Goal: Information Seeking & Learning: Check status

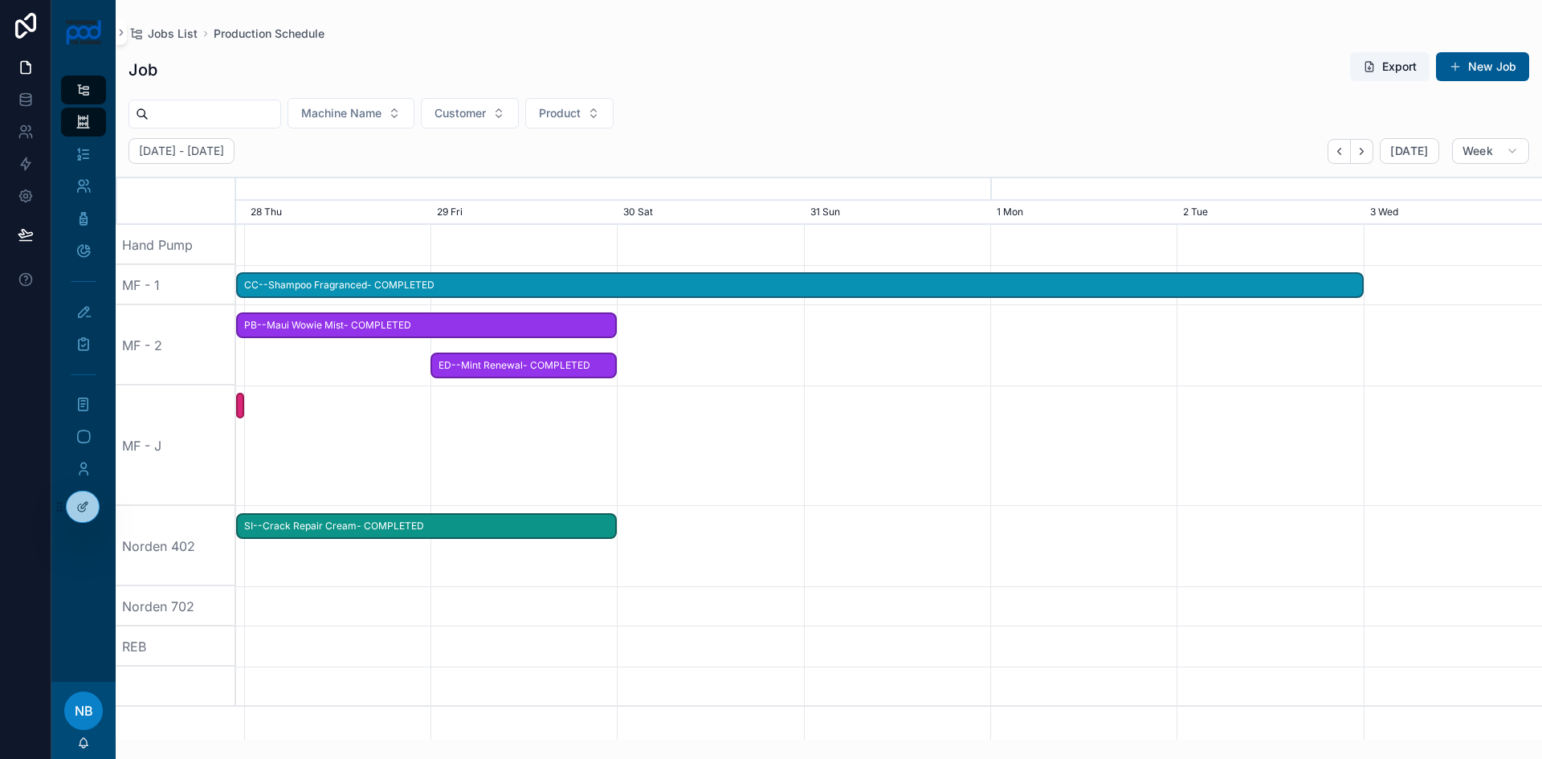
scroll to position [0, 1959]
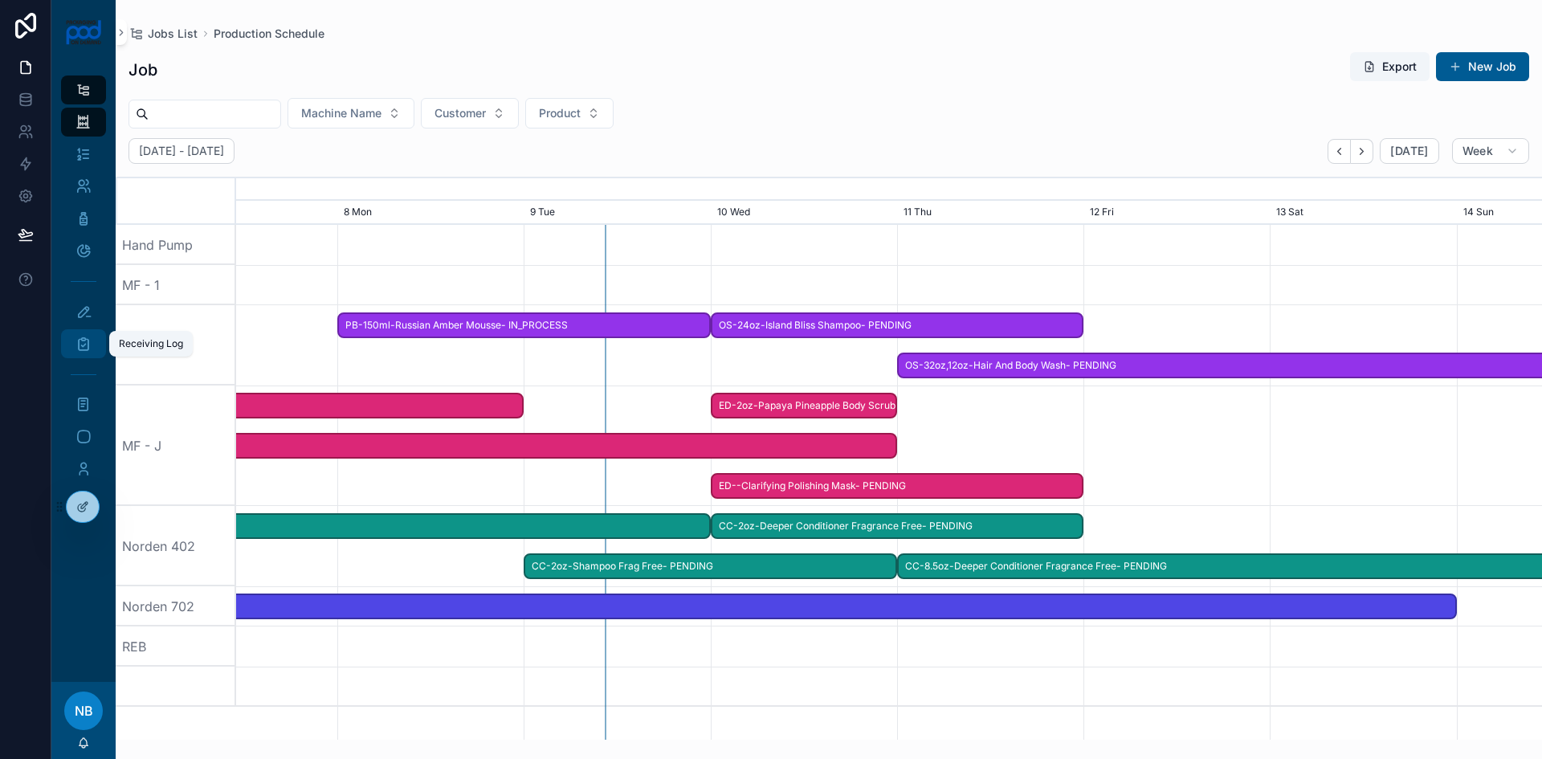
click at [79, 341] on icon "scrollable content" at bounding box center [83, 344] width 16 height 16
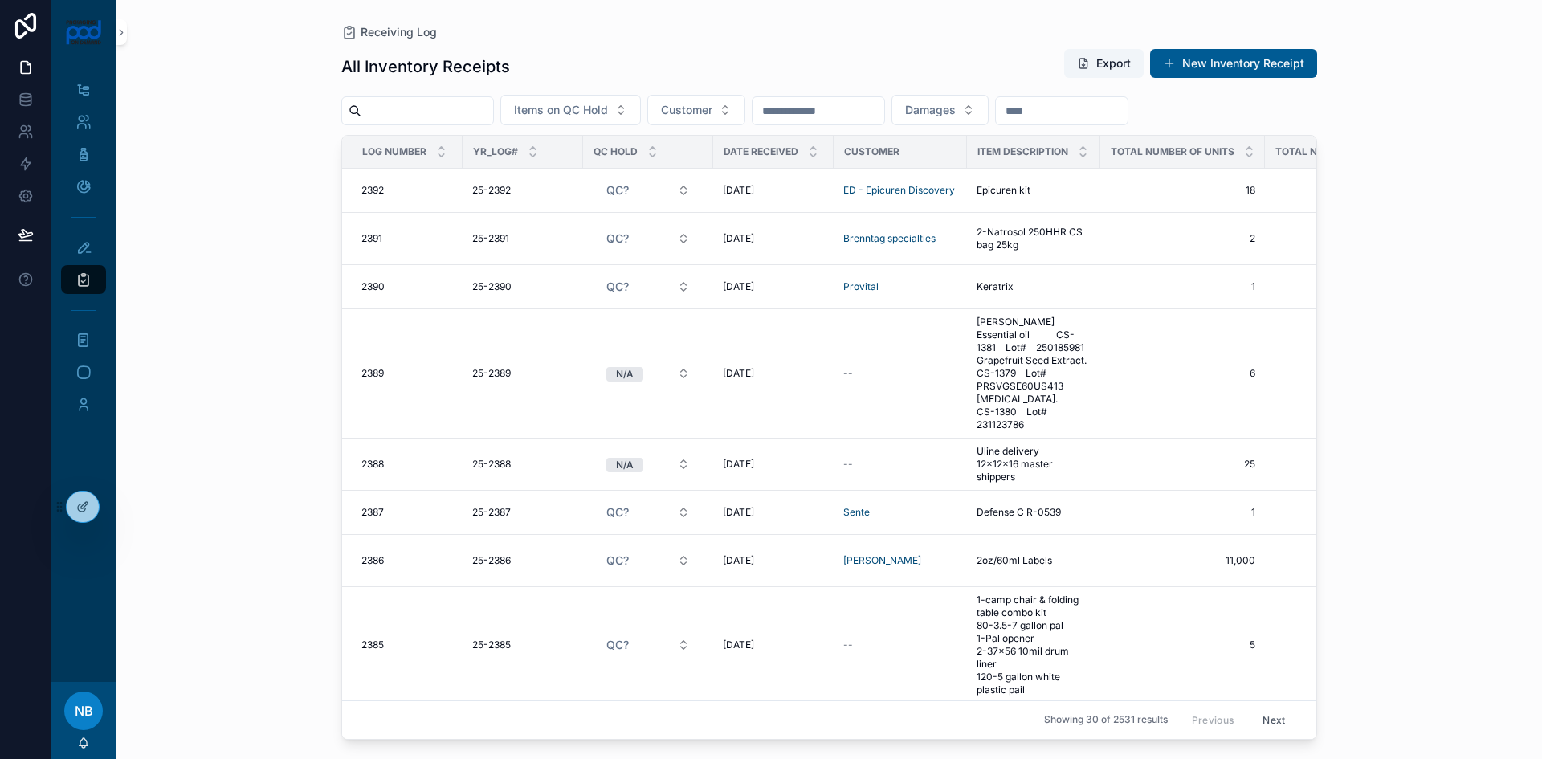
click at [435, 109] on input "scrollable content" at bounding box center [427, 111] width 132 height 22
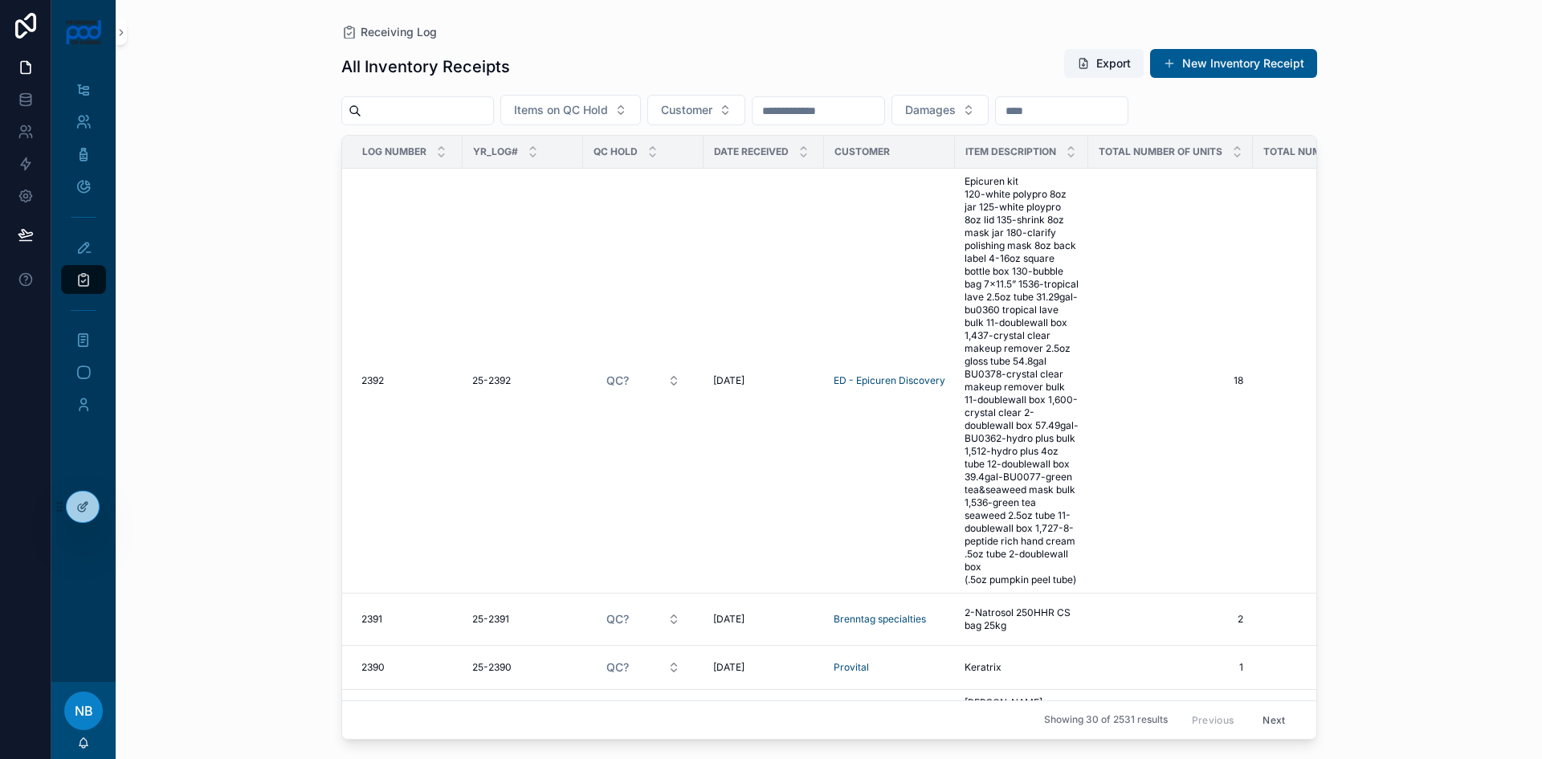
type input "*******"
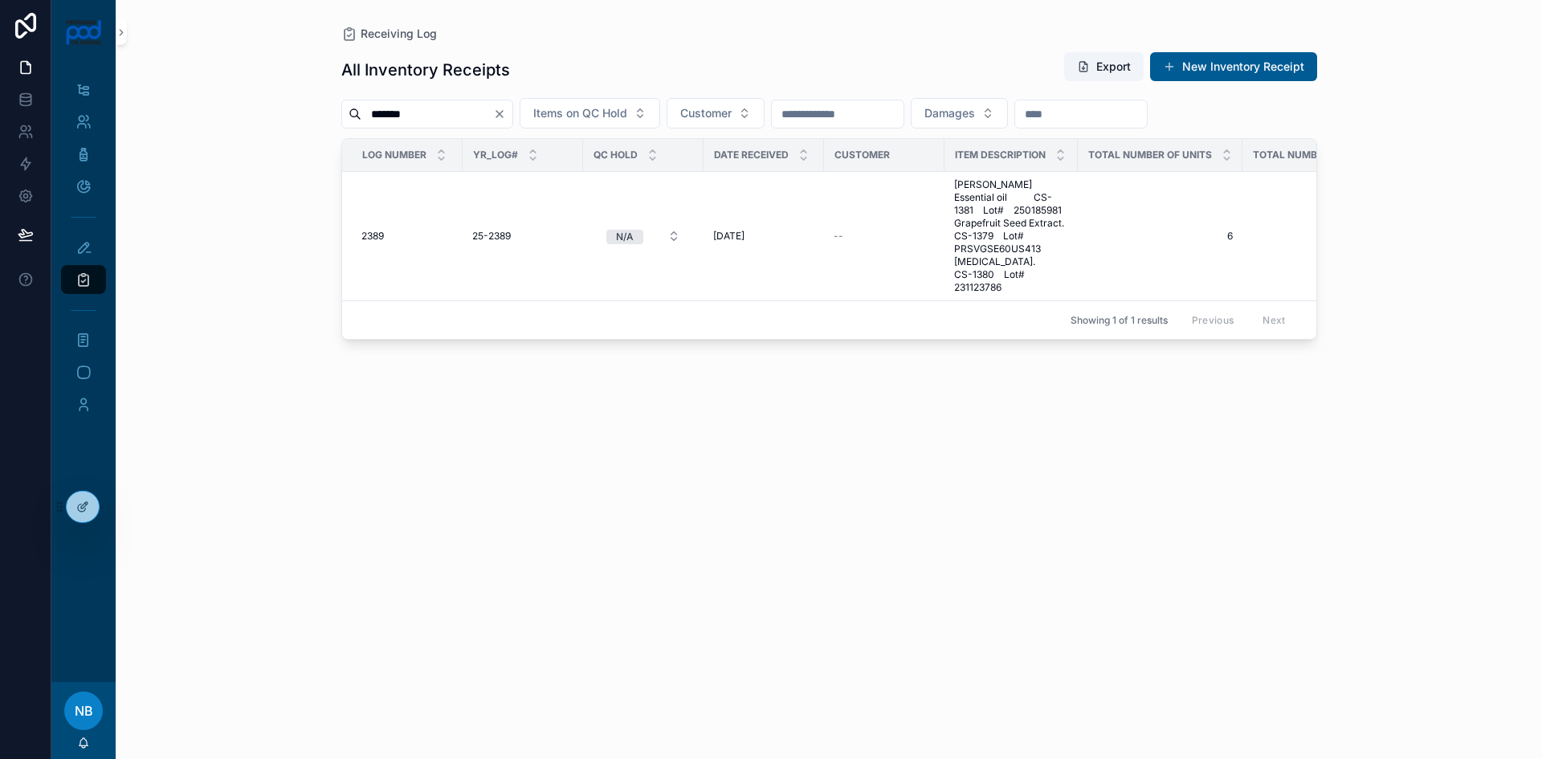
drag, startPoint x: 441, startPoint y: 116, endPoint x: 353, endPoint y: 118, distance: 88.4
click at [353, 118] on div "*******" at bounding box center [427, 114] width 172 height 29
click at [506, 113] on icon "Clear" at bounding box center [499, 114] width 13 height 13
click at [884, 112] on input "scrollable content" at bounding box center [819, 114] width 132 height 22
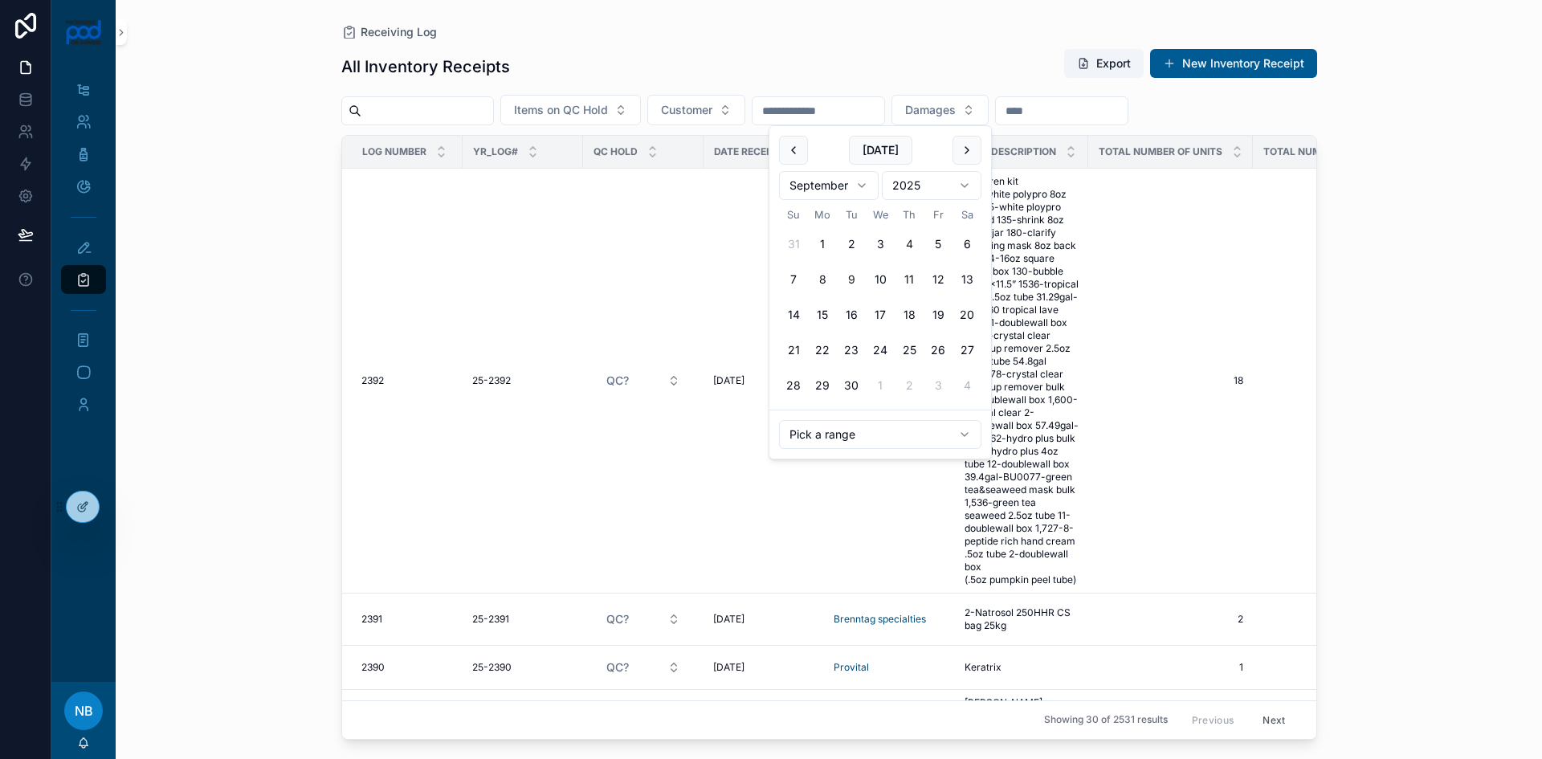
click at [911, 245] on button "4" at bounding box center [909, 244] width 29 height 29
type input "**********"
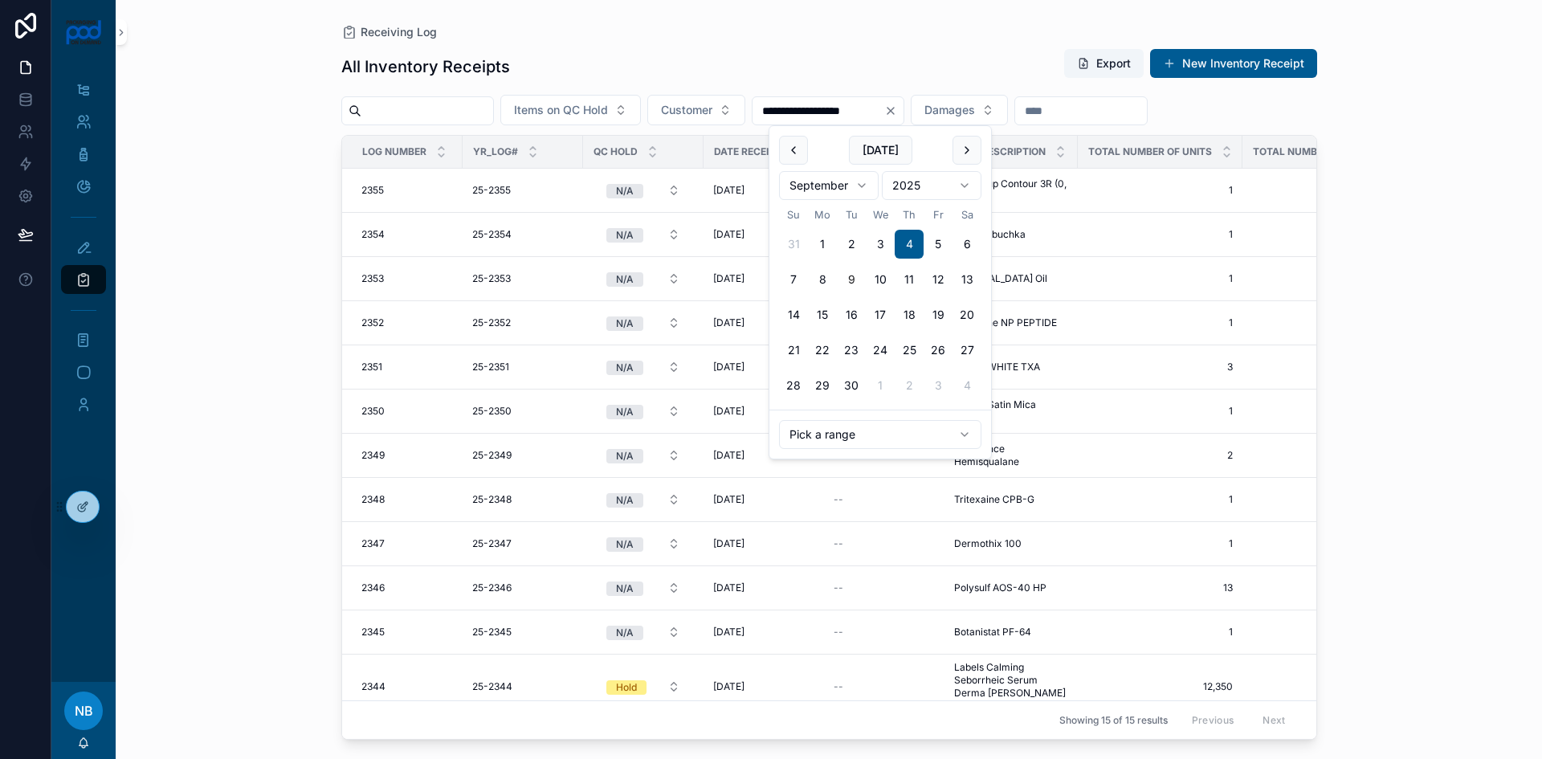
drag, startPoint x: 1432, startPoint y: 177, endPoint x: 1417, endPoint y: 193, distance: 21.0
click at [1432, 177] on div "**********" at bounding box center [829, 379] width 1426 height 759
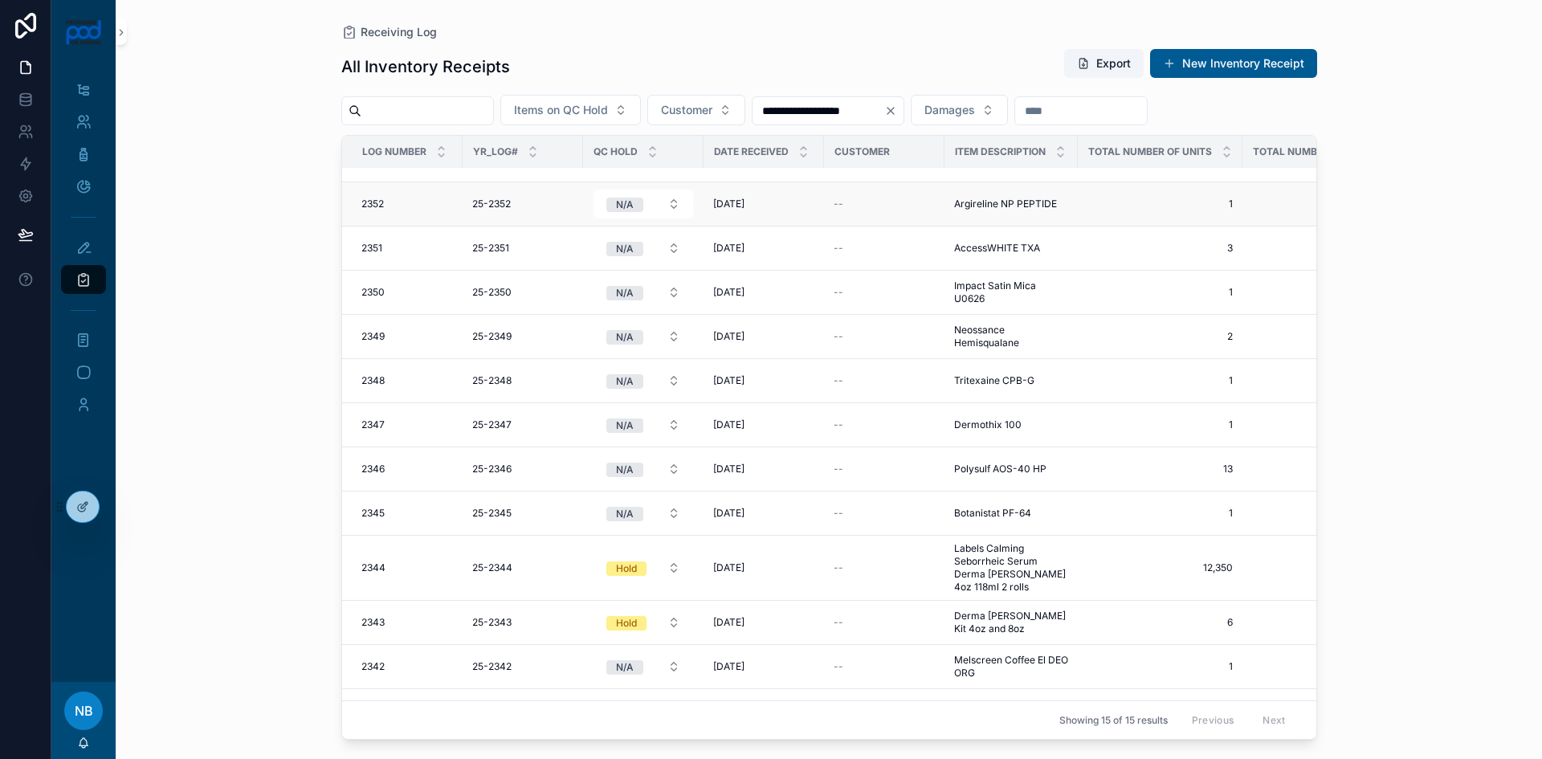
scroll to position [163, 0]
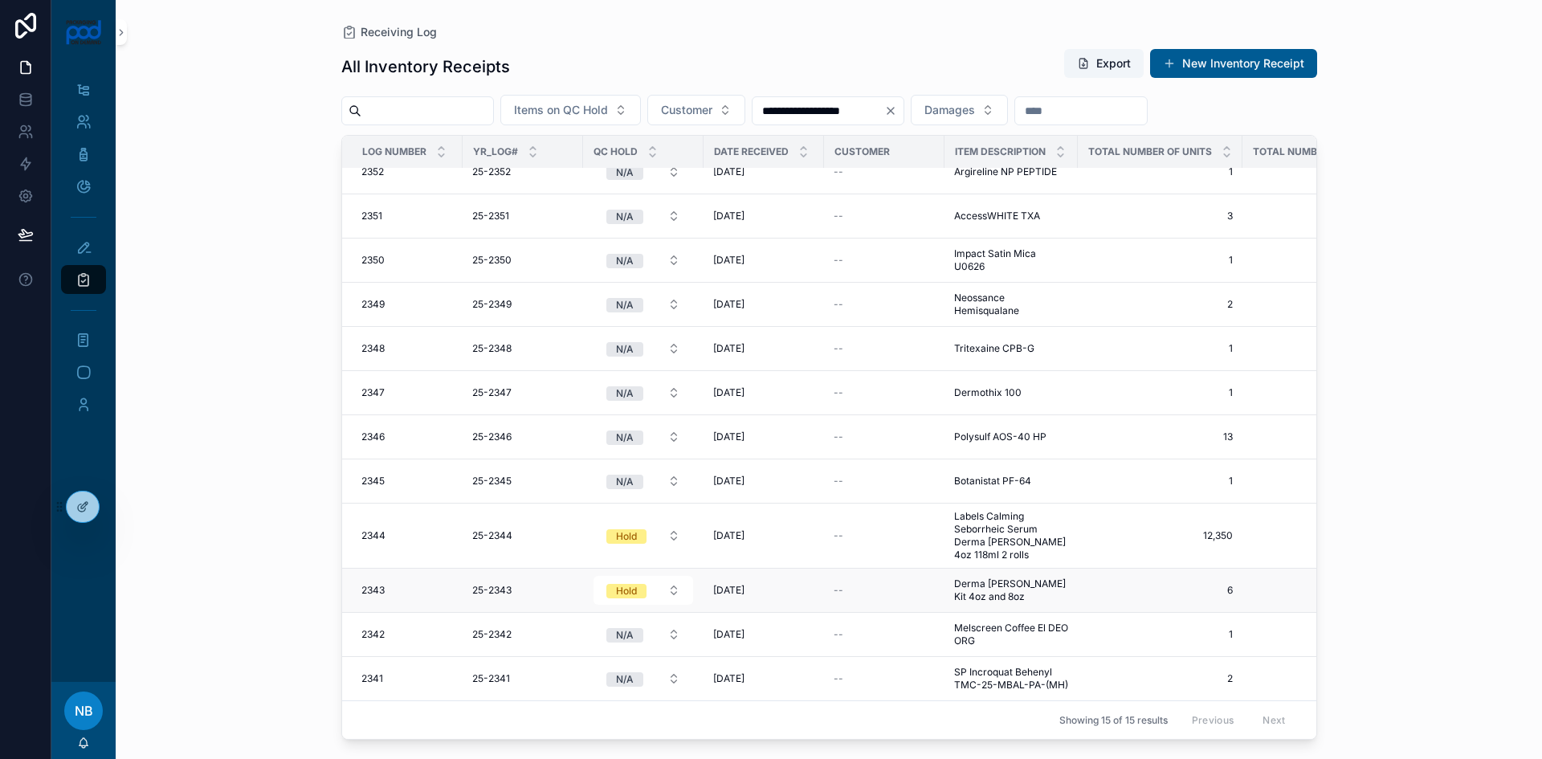
click at [928, 584] on div "--" at bounding box center [884, 590] width 101 height 13
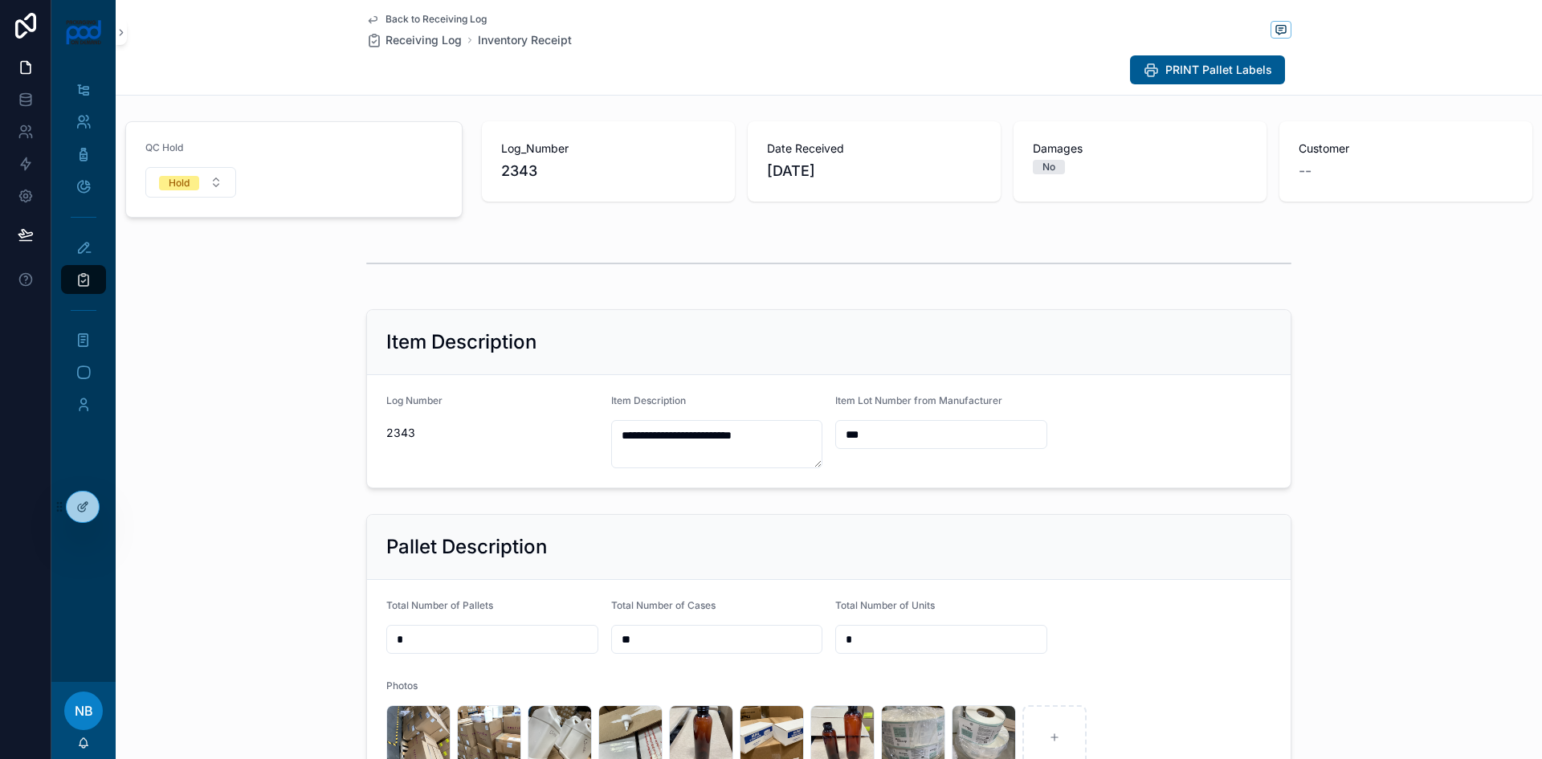
click at [398, 18] on span "Back to Receiving Log" at bounding box center [435, 19] width 101 height 13
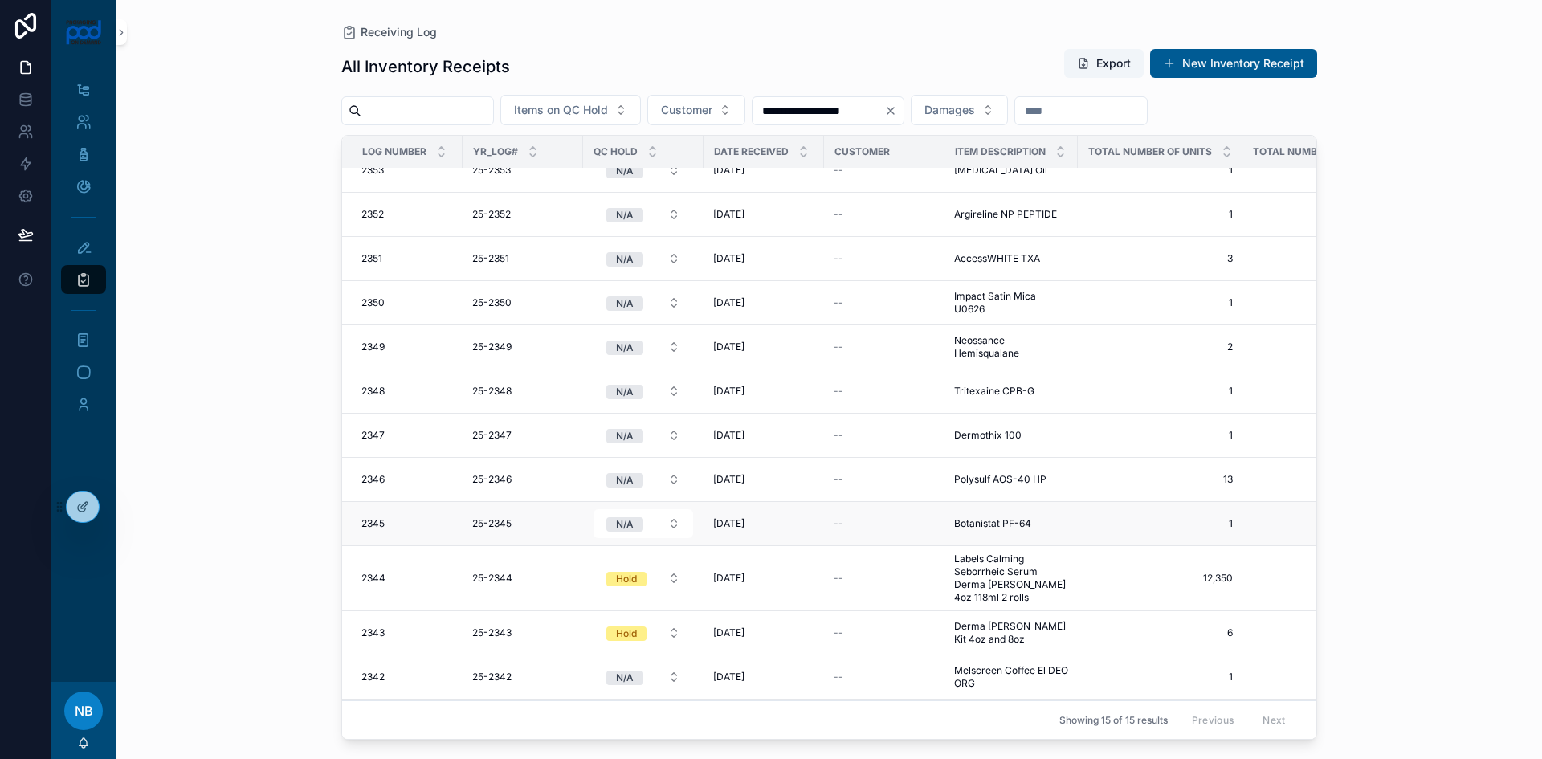
scroll to position [163, 0]
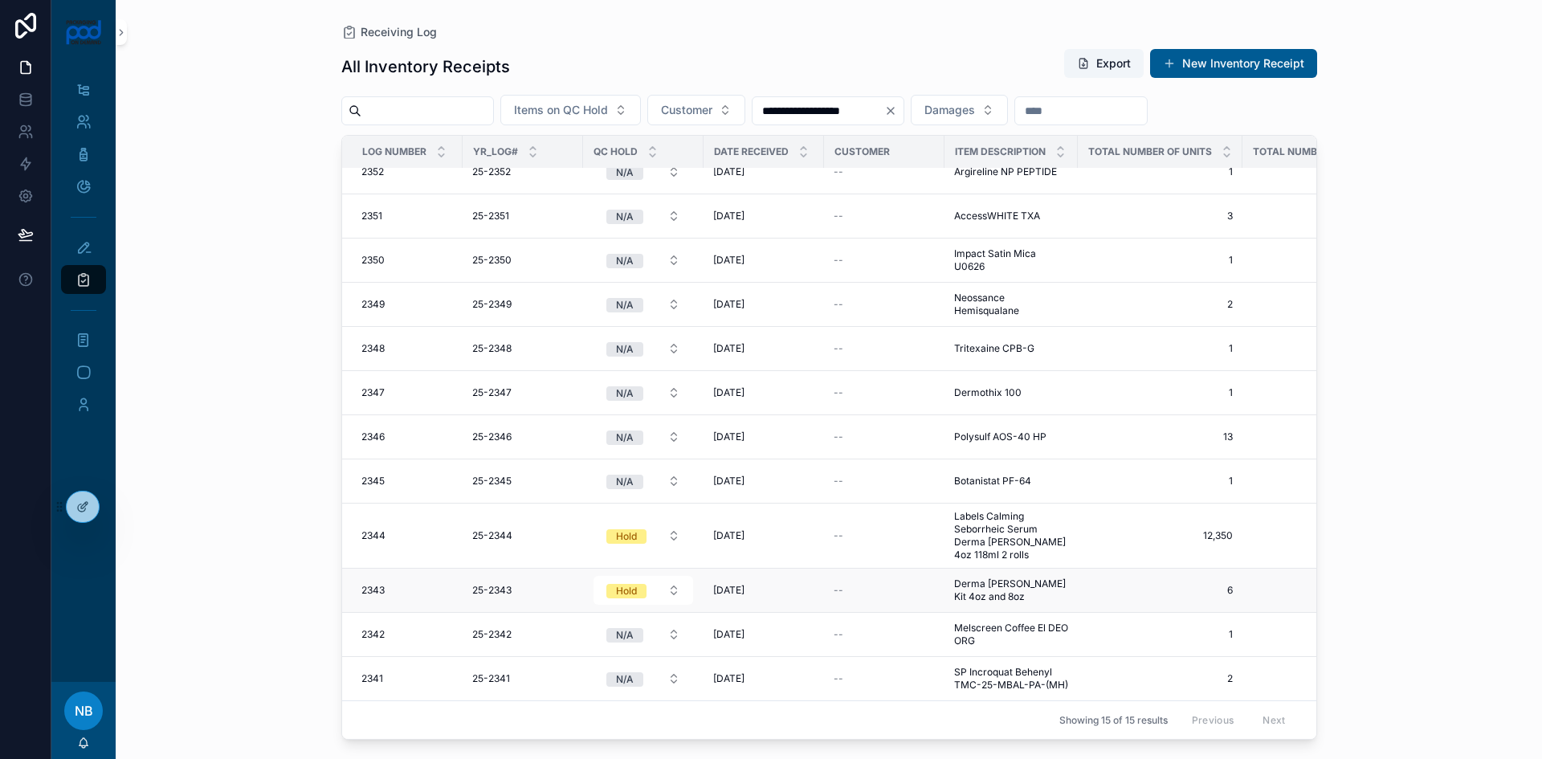
click at [867, 584] on div "--" at bounding box center [884, 590] width 101 height 13
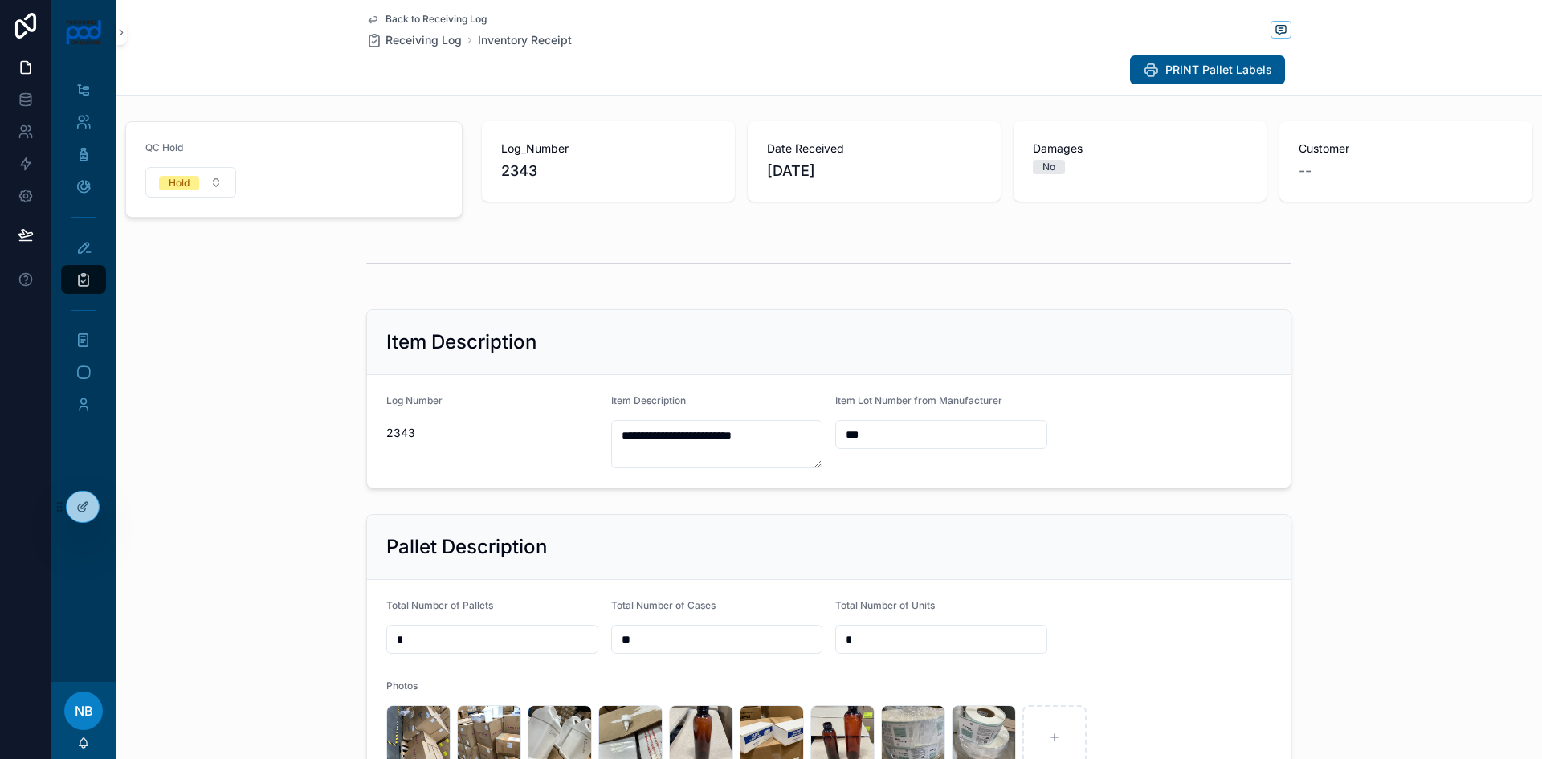
click at [1318, 583] on div "Pallet Description Total Number of Pallets * Total Number of Cases ** Total Num…" at bounding box center [829, 652] width 1426 height 288
click at [81, 99] on div "Jobs List" at bounding box center [84, 90] width 26 height 26
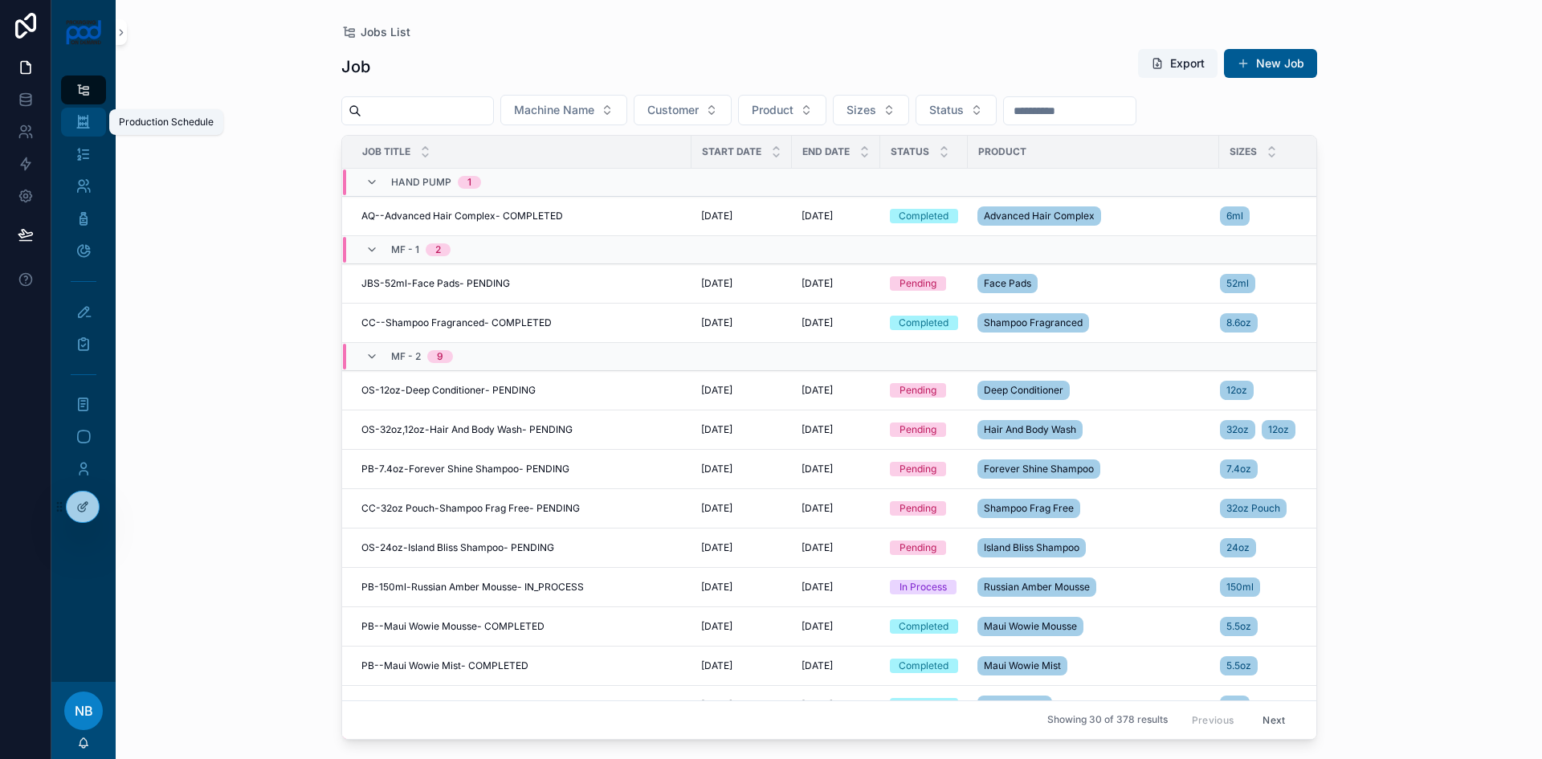
click at [84, 120] on icon "scrollable content" at bounding box center [82, 122] width 15 height 16
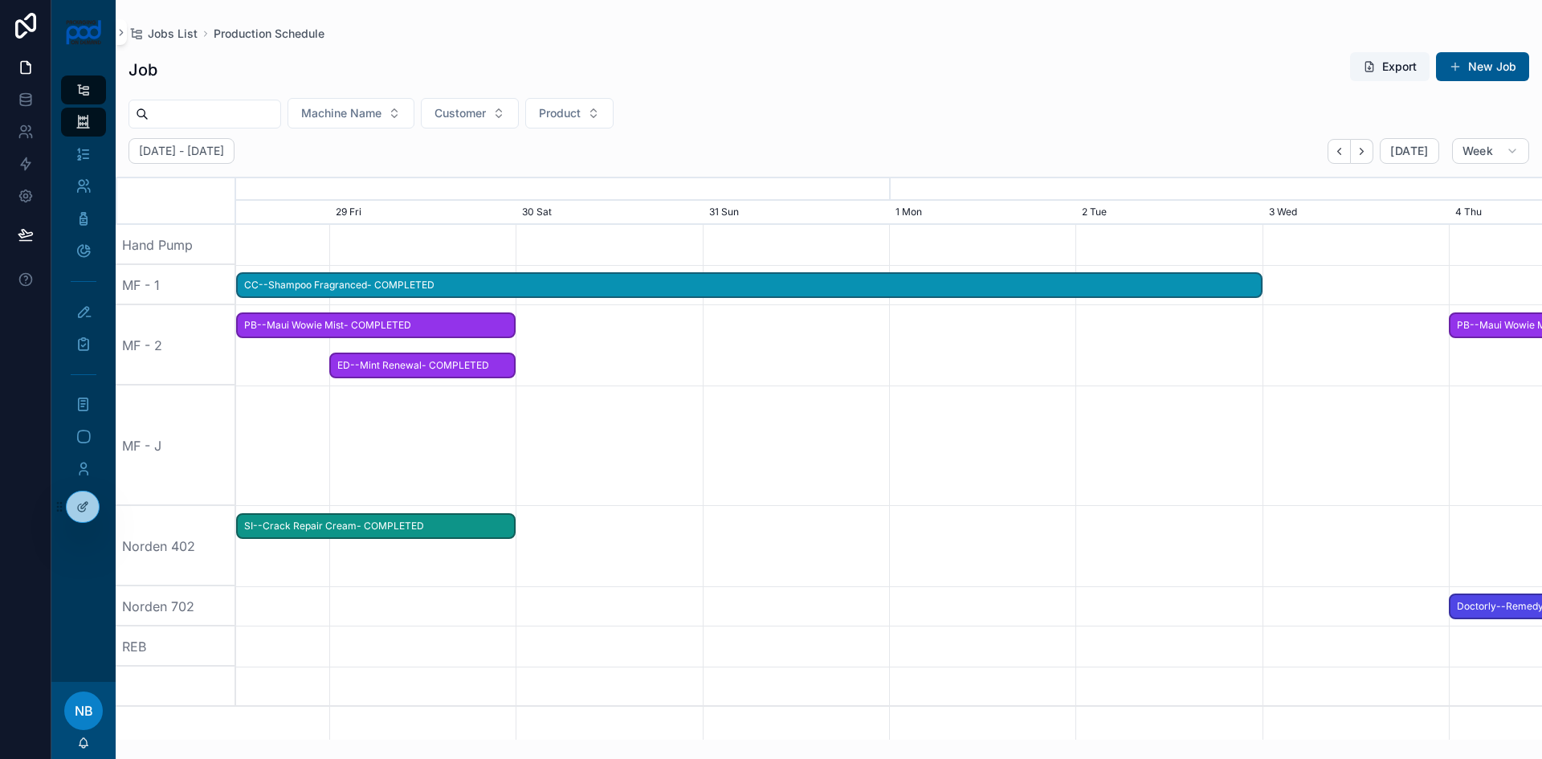
scroll to position [0, 1959]
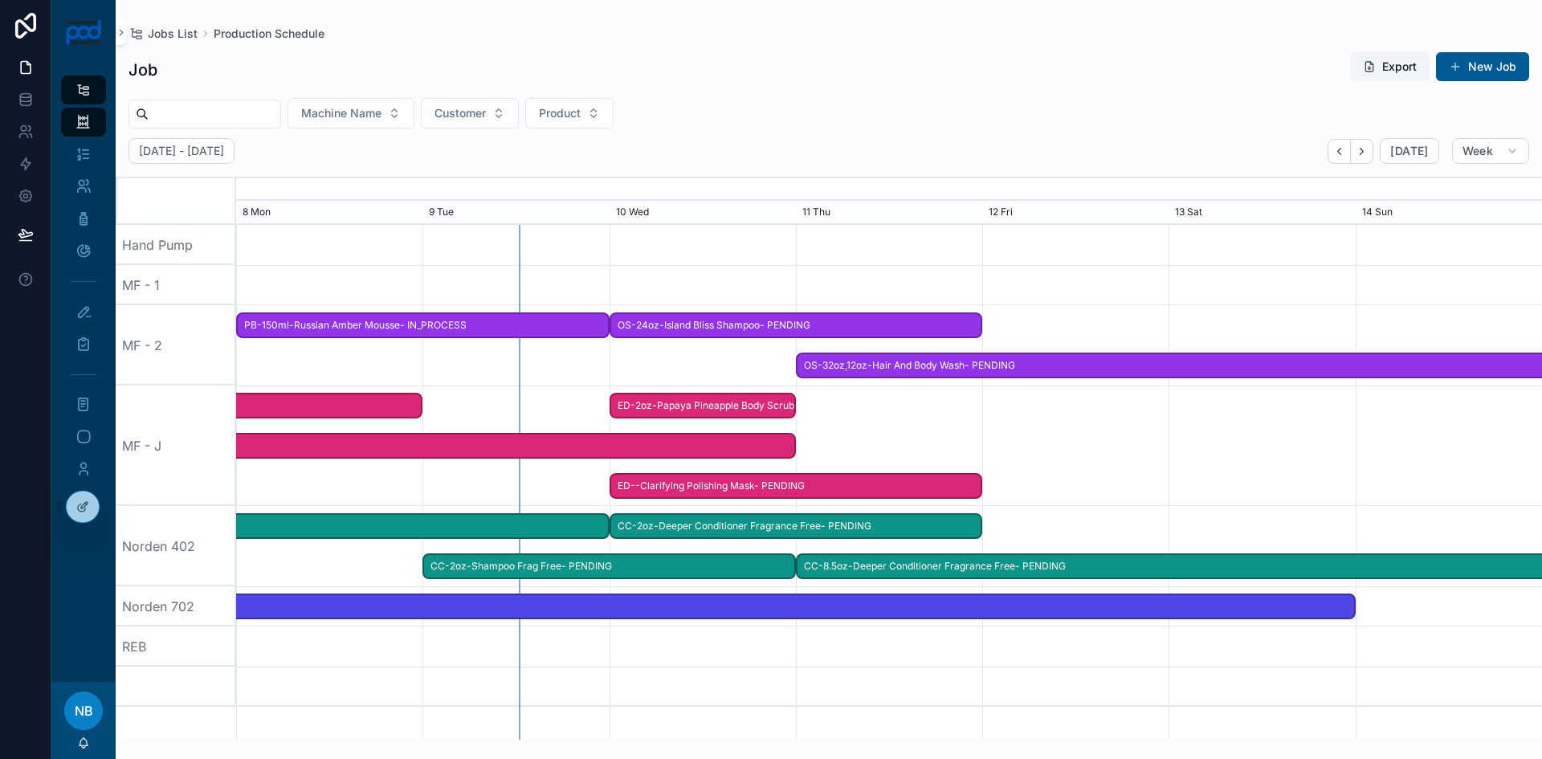
click at [540, 322] on span "PB-150ml-Russian Amber Mousse- IN_PROCESS" at bounding box center [423, 325] width 370 height 27
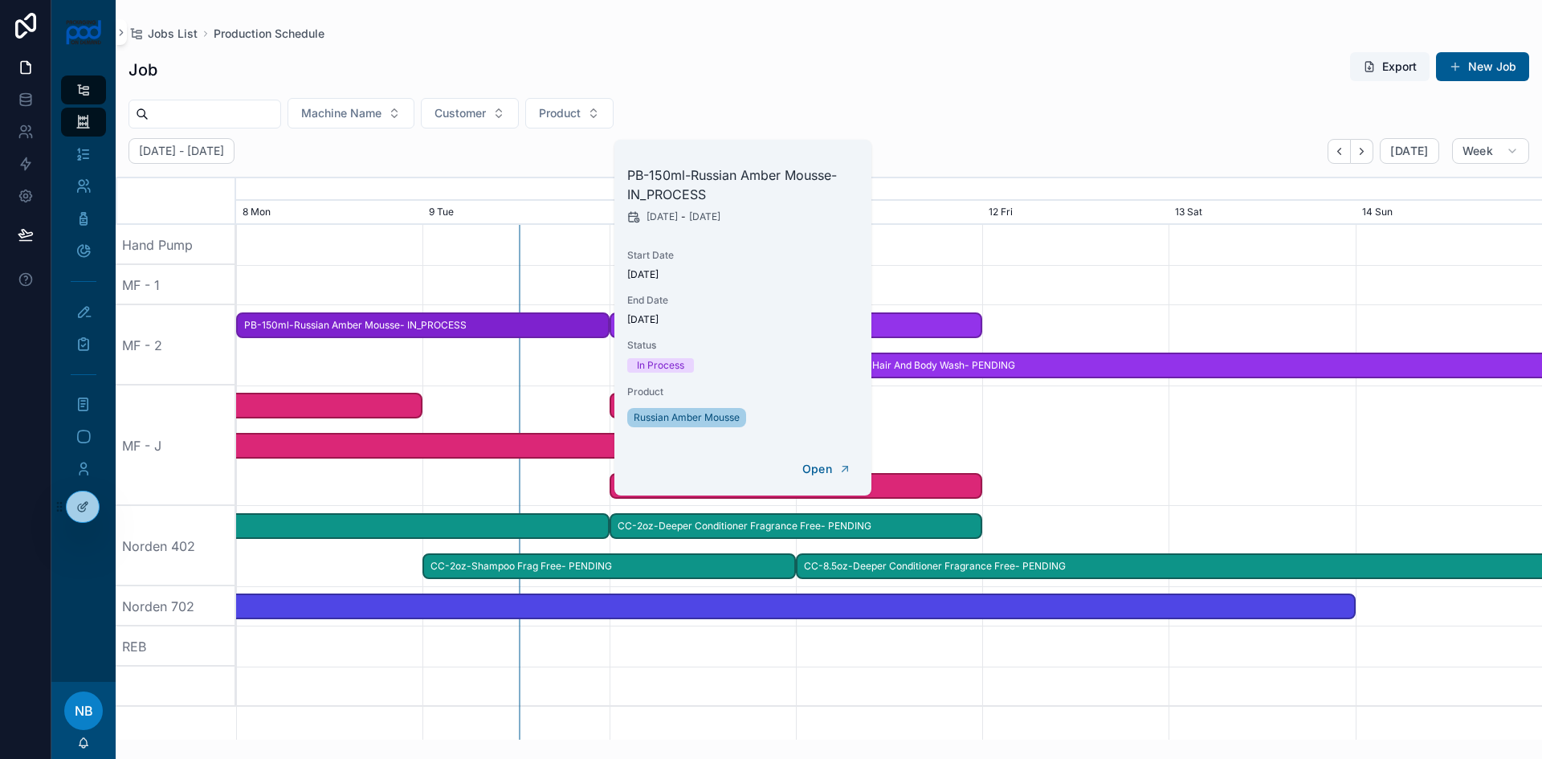
scroll to position [0, 1952]
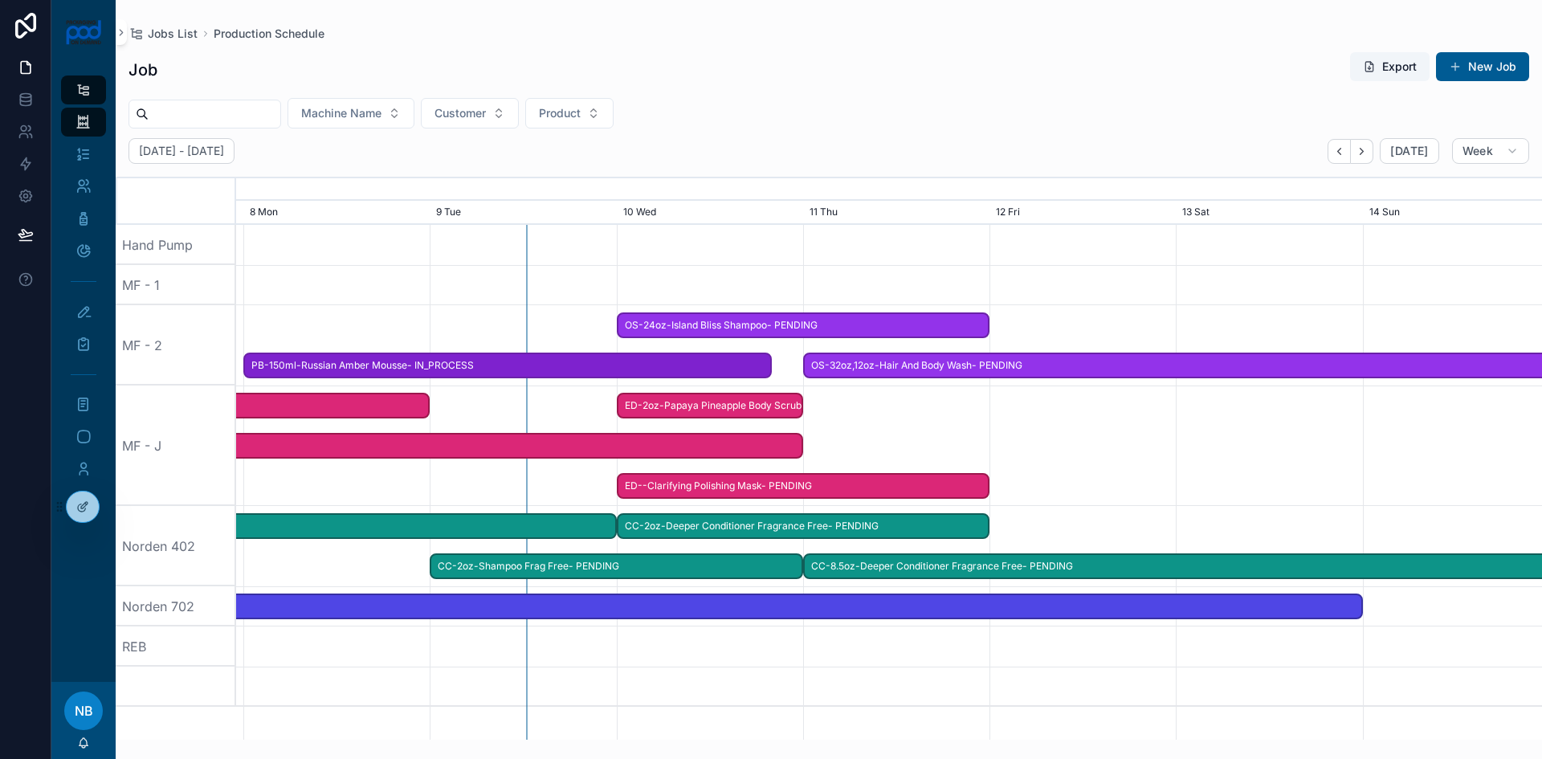
drag, startPoint x: 600, startPoint y: 324, endPoint x: 773, endPoint y: 360, distance: 177.0
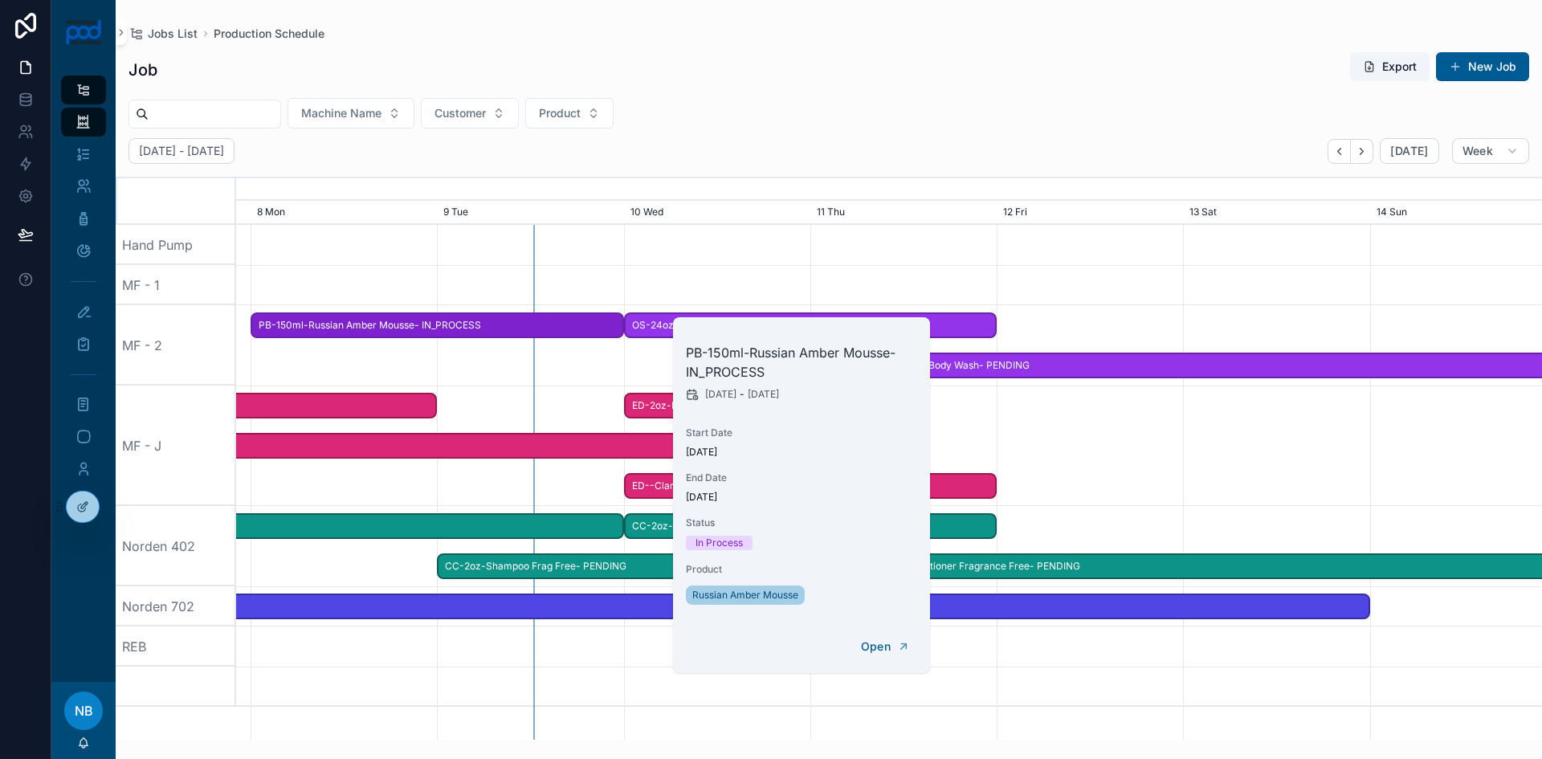
scroll to position [0, 1959]
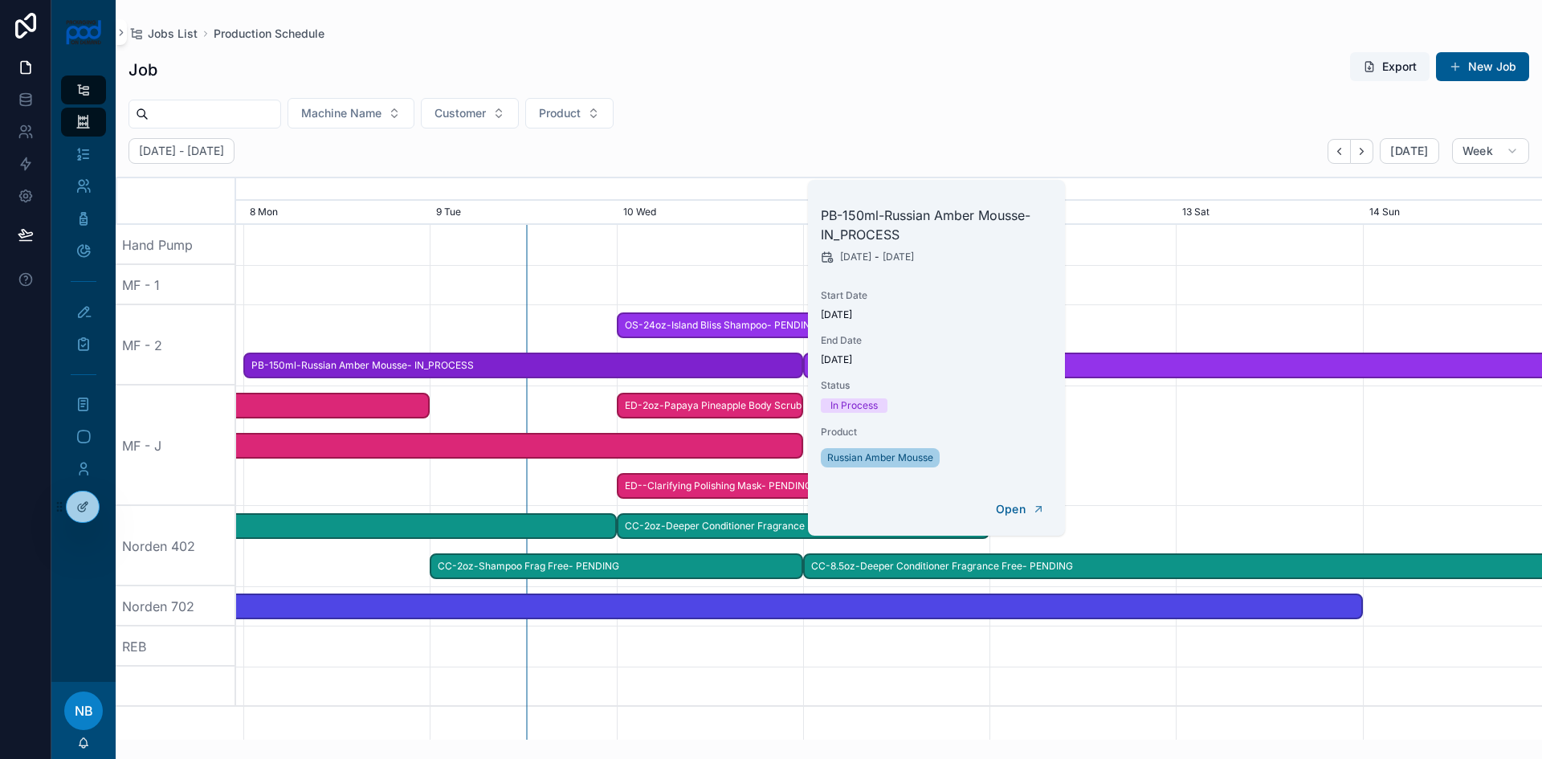
drag, startPoint x: 667, startPoint y: 271, endPoint x: 687, endPoint y: 267, distance: 20.6
click at [668, 271] on div "scrollable content" at bounding box center [888, 285] width 5223 height 40
